Goal: Book appointment/travel/reservation

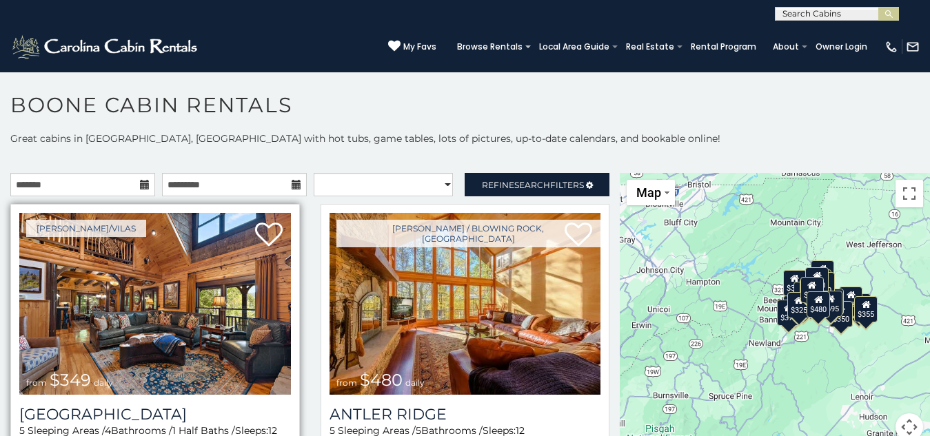
scroll to position [8, 0]
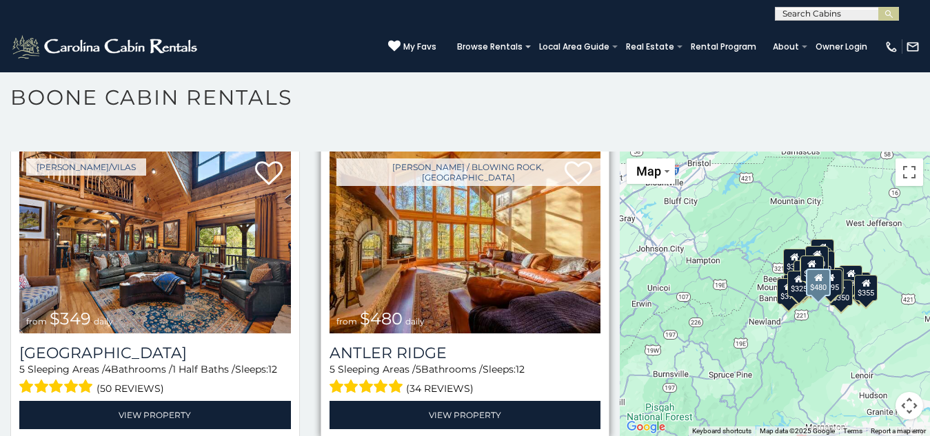
click at [336, 201] on img at bounding box center [465, 243] width 272 height 182
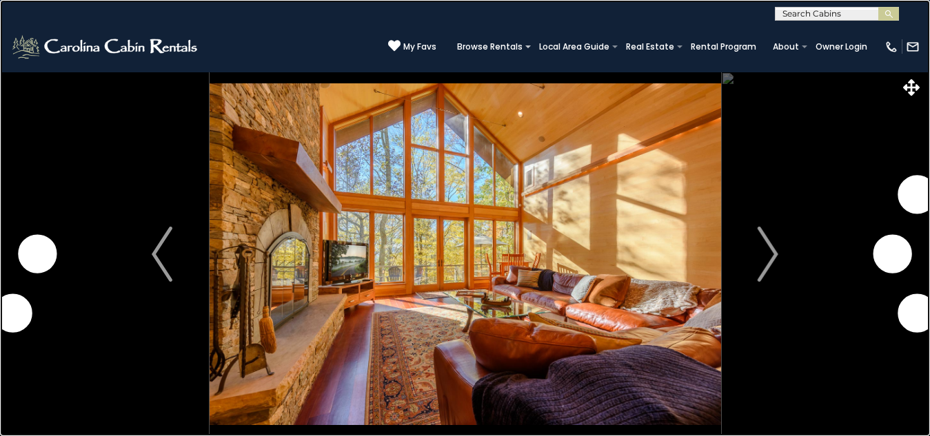
click at [286, 224] on link at bounding box center [465, 218] width 930 height 436
